Goal: Information Seeking & Learning: Compare options

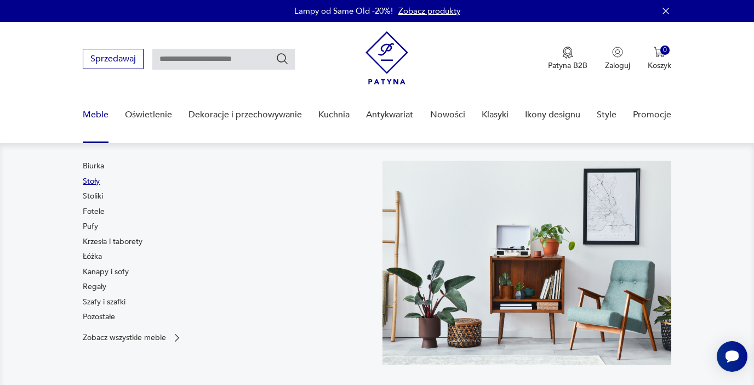
click at [99, 180] on link "Stoły" at bounding box center [91, 181] width 17 height 11
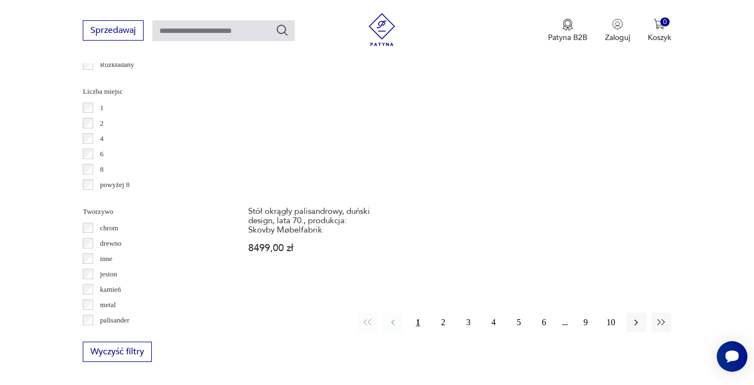
scroll to position [1587, 0]
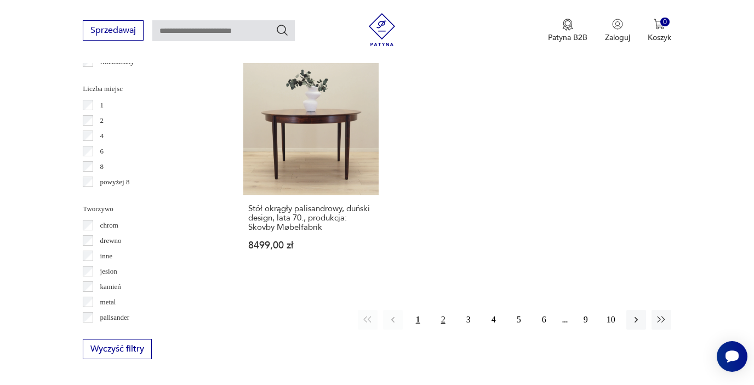
click at [438, 310] on button "2" at bounding box center [443, 320] width 20 height 20
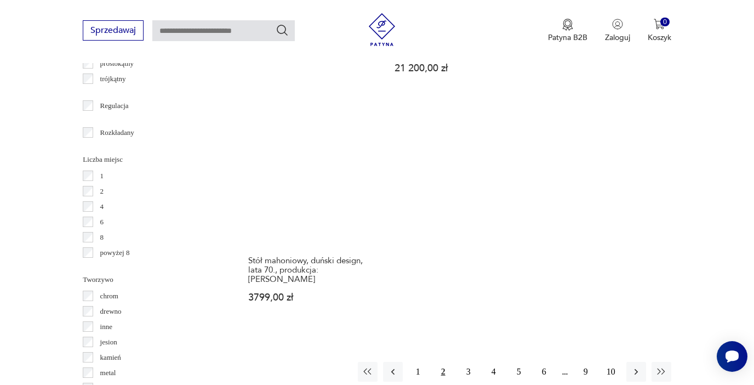
scroll to position [1517, 0]
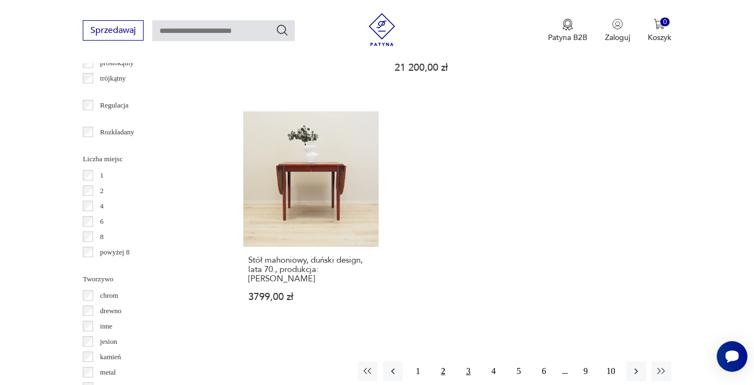
click at [466, 361] on button "3" at bounding box center [469, 371] width 20 height 20
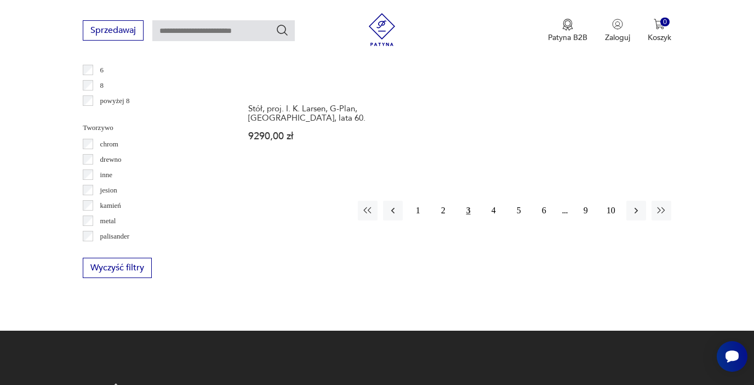
scroll to position [1678, 0]
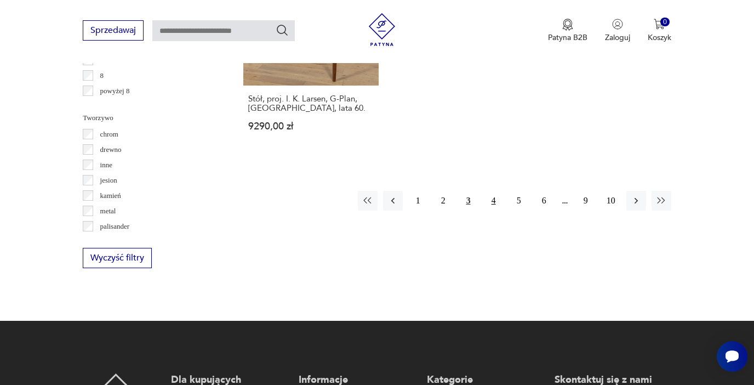
click at [493, 191] on button "4" at bounding box center [494, 201] width 20 height 20
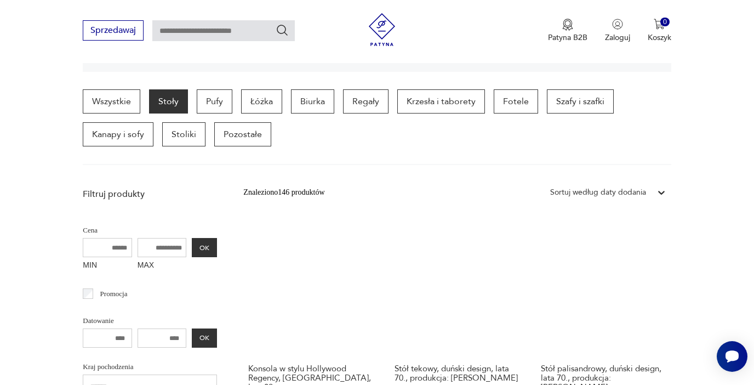
scroll to position [282, 0]
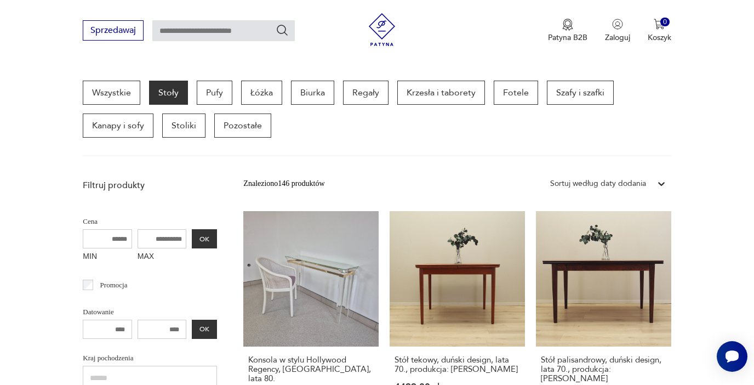
drag, startPoint x: 142, startPoint y: 243, endPoint x: 224, endPoint y: 243, distance: 81.1
click at [153, 237] on input "MAX" at bounding box center [162, 238] width 49 height 19
type input "****"
click at [210, 235] on button "OK" at bounding box center [204, 238] width 25 height 19
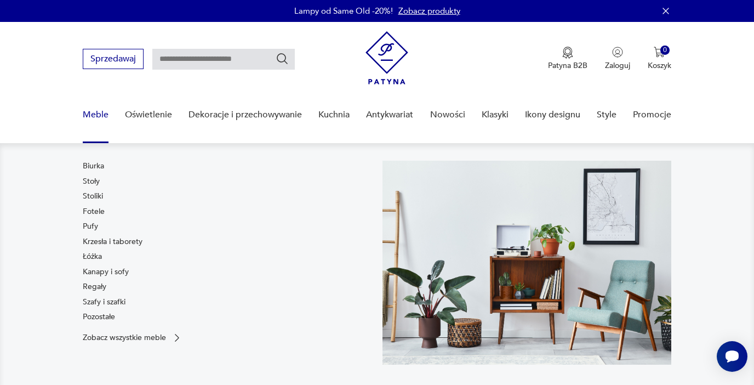
click at [99, 113] on link "Meble" at bounding box center [96, 115] width 26 height 42
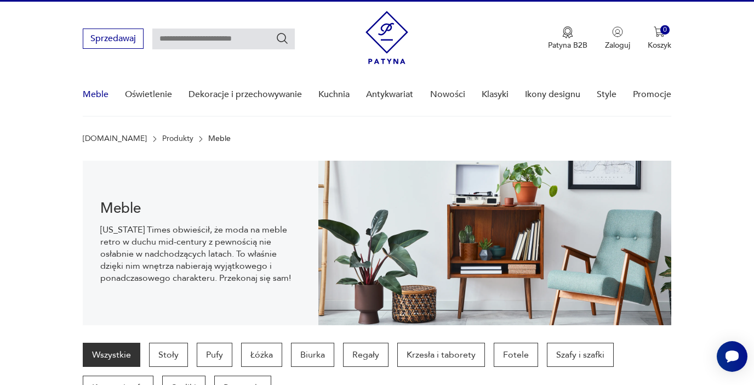
scroll to position [109, 0]
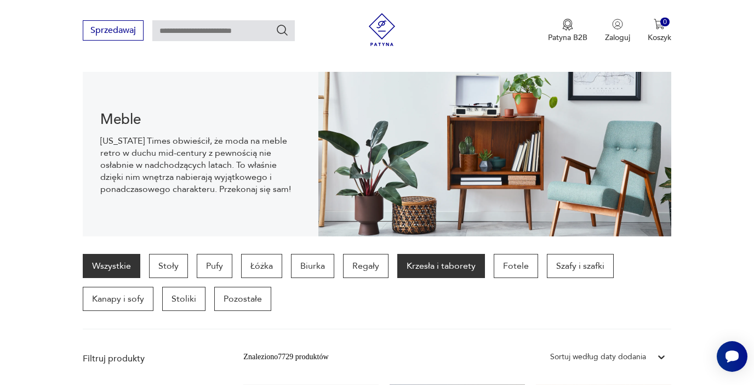
click at [431, 269] on p "Krzesła i taborety" at bounding box center [441, 266] width 88 height 24
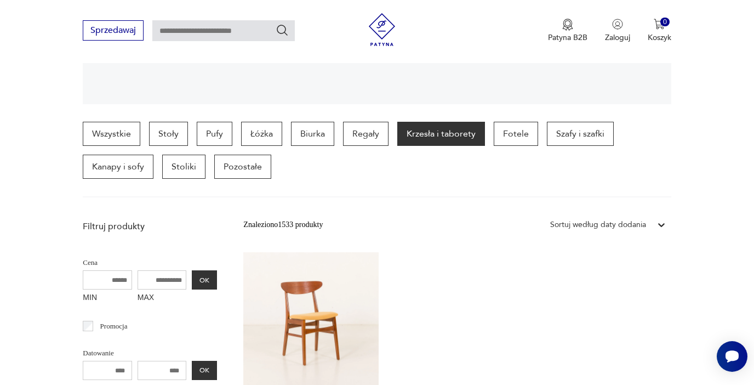
scroll to position [246, 0]
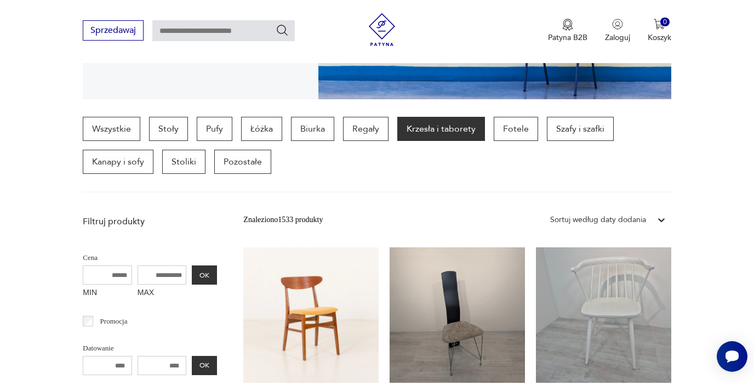
click at [163, 271] on input "MAX" at bounding box center [162, 274] width 49 height 19
type input "****"
click at [202, 270] on button "OK" at bounding box center [204, 274] width 25 height 19
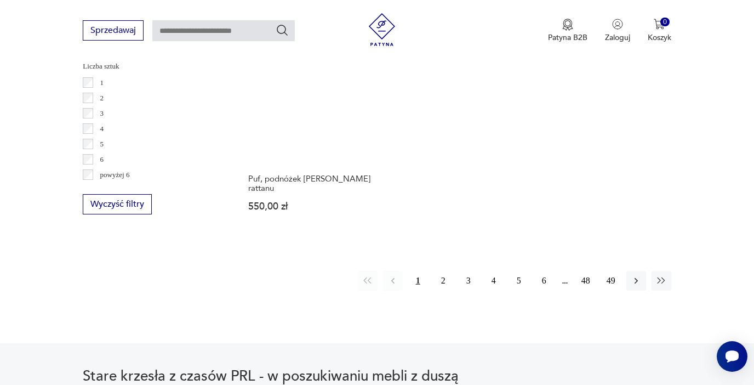
scroll to position [1618, 0]
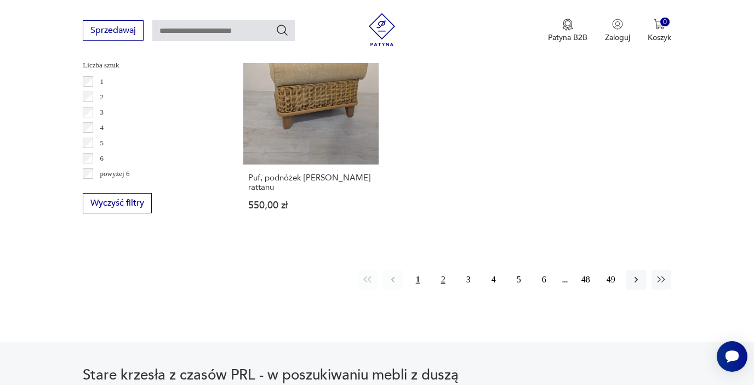
click at [443, 270] on button "2" at bounding box center [443, 280] width 20 height 20
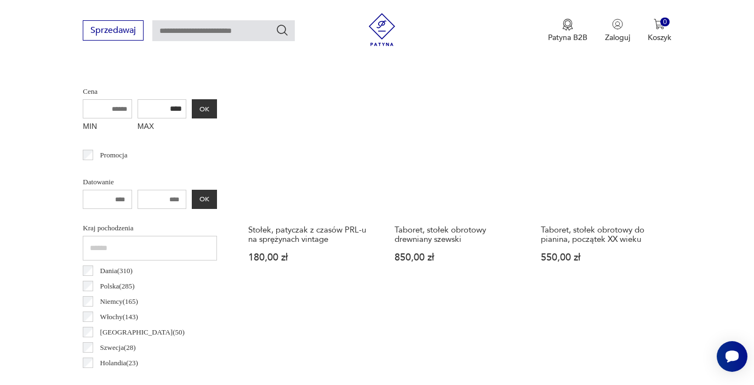
scroll to position [409, 0]
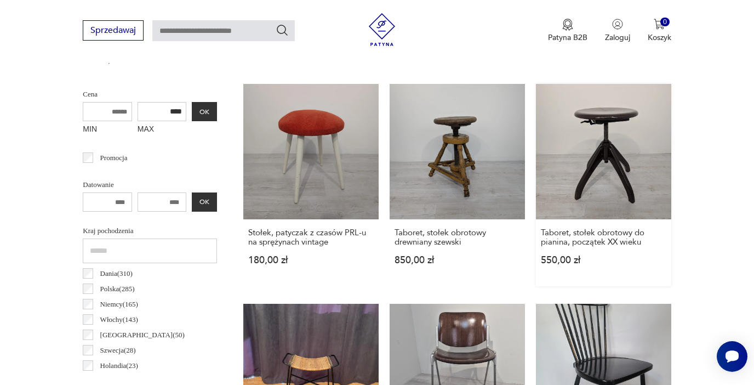
click at [617, 162] on link "Taboret, stołek obrotowy do pianina, początek XX wieku 550,00 zł" at bounding box center [603, 185] width 135 height 202
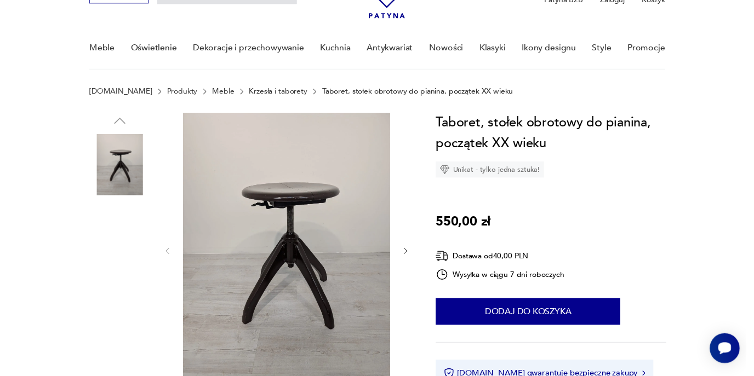
scroll to position [68, 0]
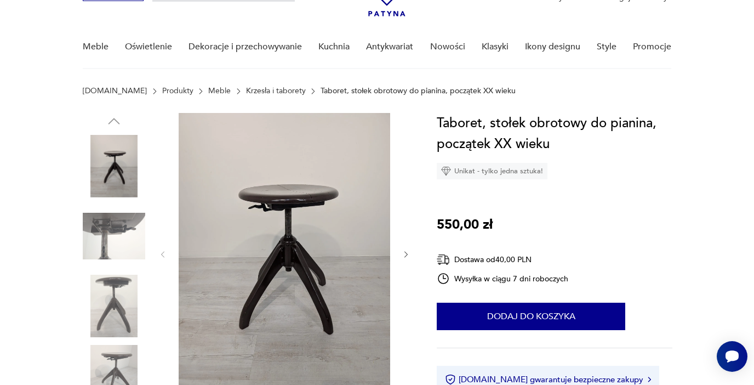
click at [125, 243] on img at bounding box center [114, 236] width 62 height 62
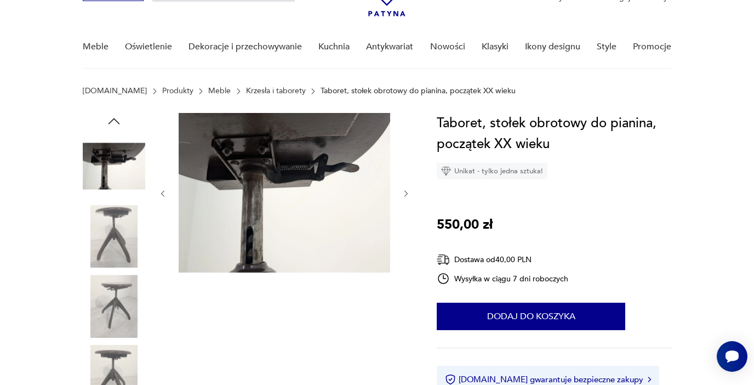
click at [405, 192] on icon "button" at bounding box center [406, 193] width 9 height 9
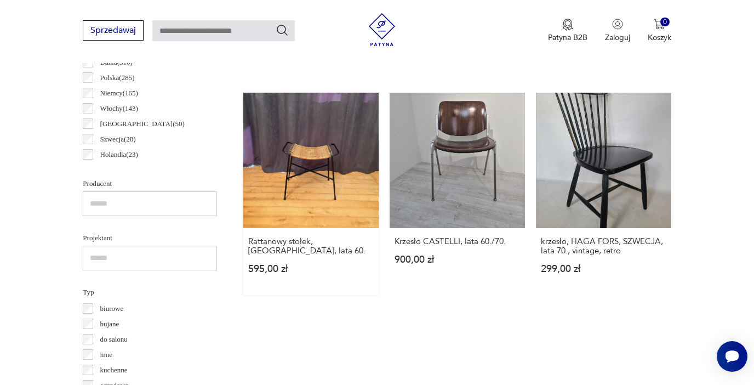
scroll to position [616, 0]
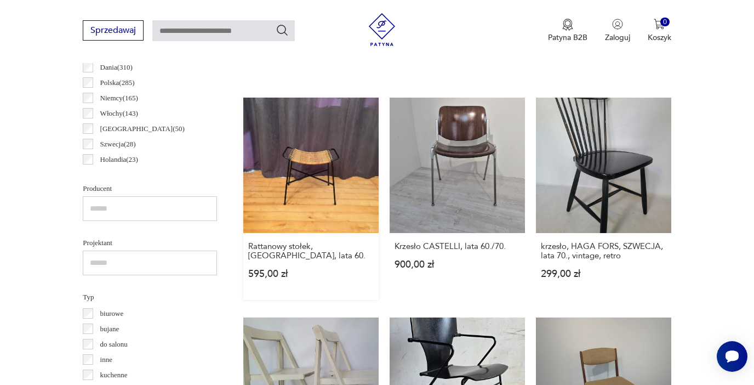
click at [328, 212] on link "Rattanowy stołek, [GEOGRAPHIC_DATA], lata 60. 595,00 zł" at bounding box center [310, 199] width 135 height 202
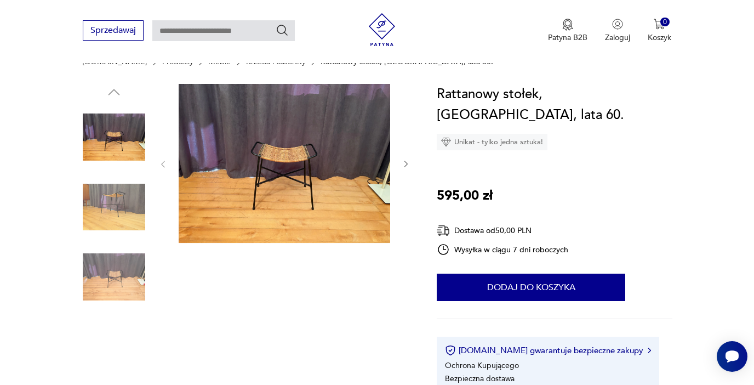
scroll to position [99, 0]
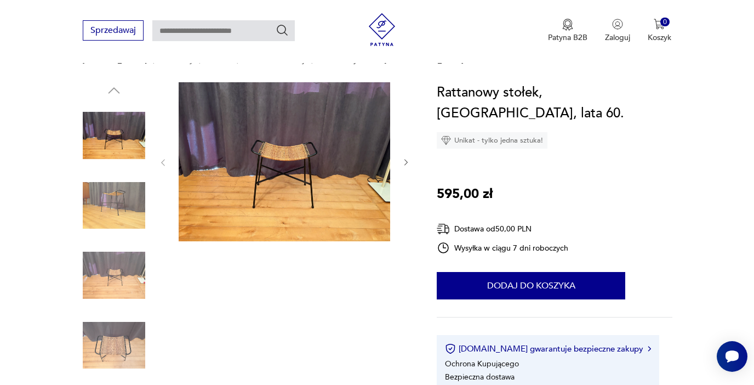
click at [407, 159] on icon "button" at bounding box center [406, 162] width 9 height 9
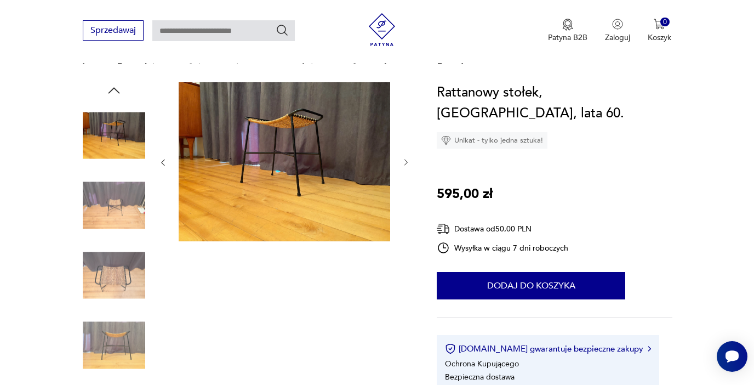
click at [407, 159] on icon "button" at bounding box center [406, 162] width 9 height 9
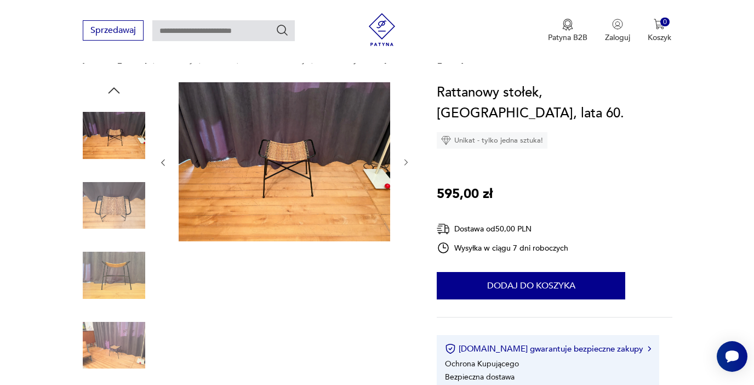
click at [407, 159] on icon "button" at bounding box center [406, 162] width 9 height 9
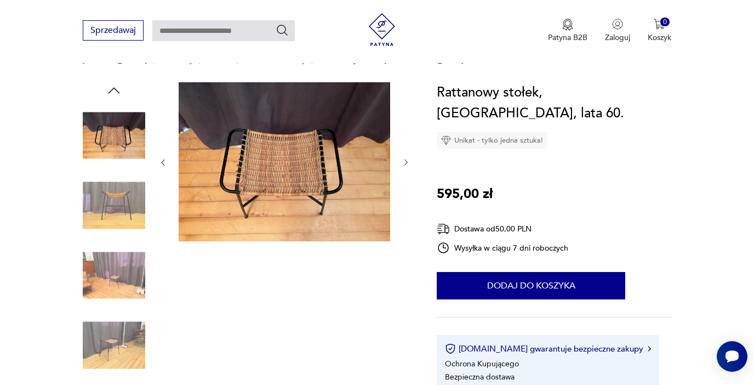
click at [407, 159] on icon "button" at bounding box center [406, 162] width 9 height 9
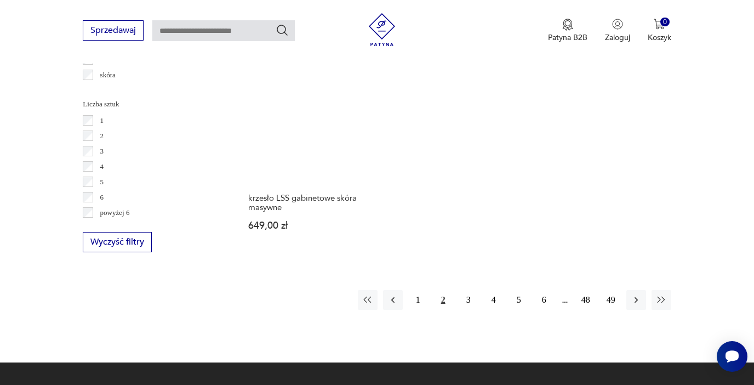
scroll to position [1580, 0]
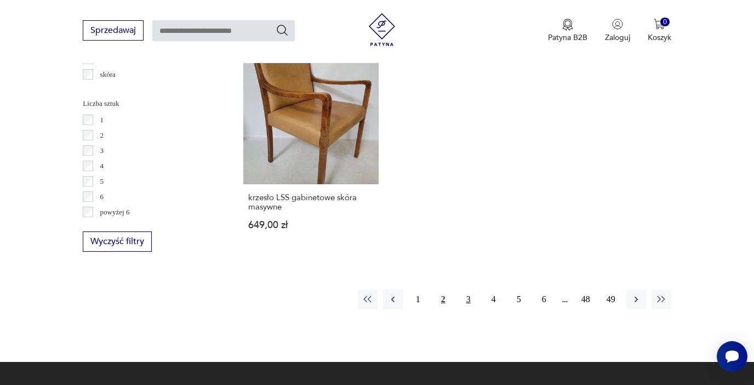
click at [471, 289] on button "3" at bounding box center [469, 299] width 20 height 20
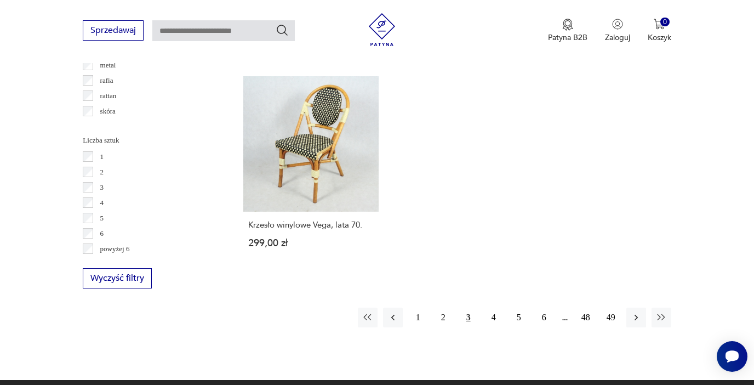
scroll to position [1547, 0]
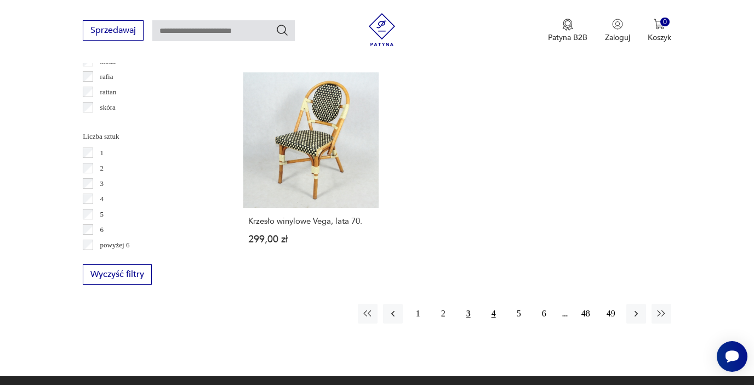
click at [496, 304] on button "4" at bounding box center [494, 314] width 20 height 20
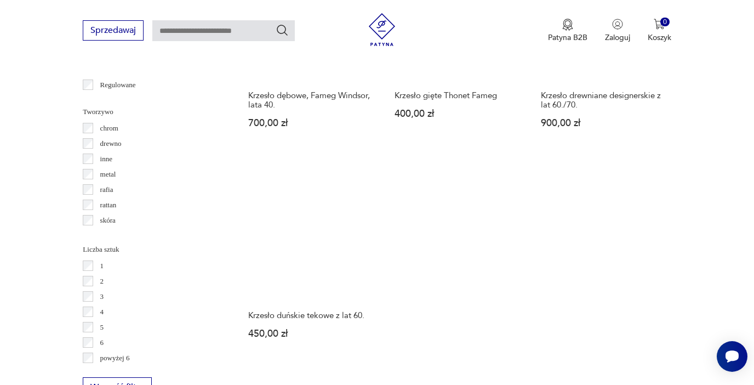
scroll to position [1442, 0]
